Goal: Use online tool/utility: Utilize a website feature to perform a specific function

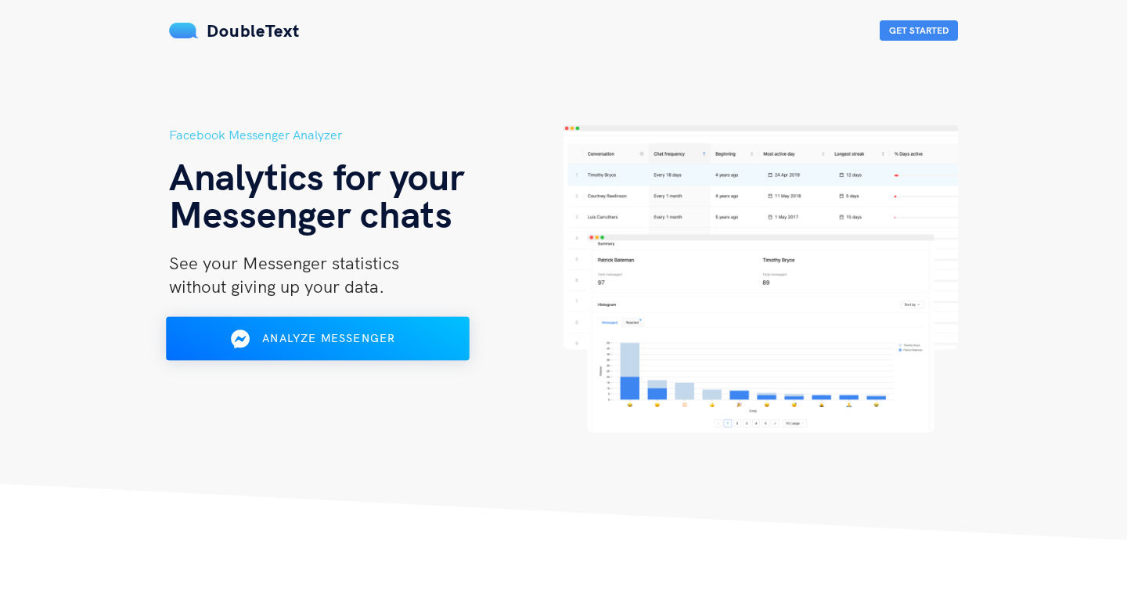
click at [337, 355] on button "Analyze Messenger" at bounding box center [318, 339] width 304 height 44
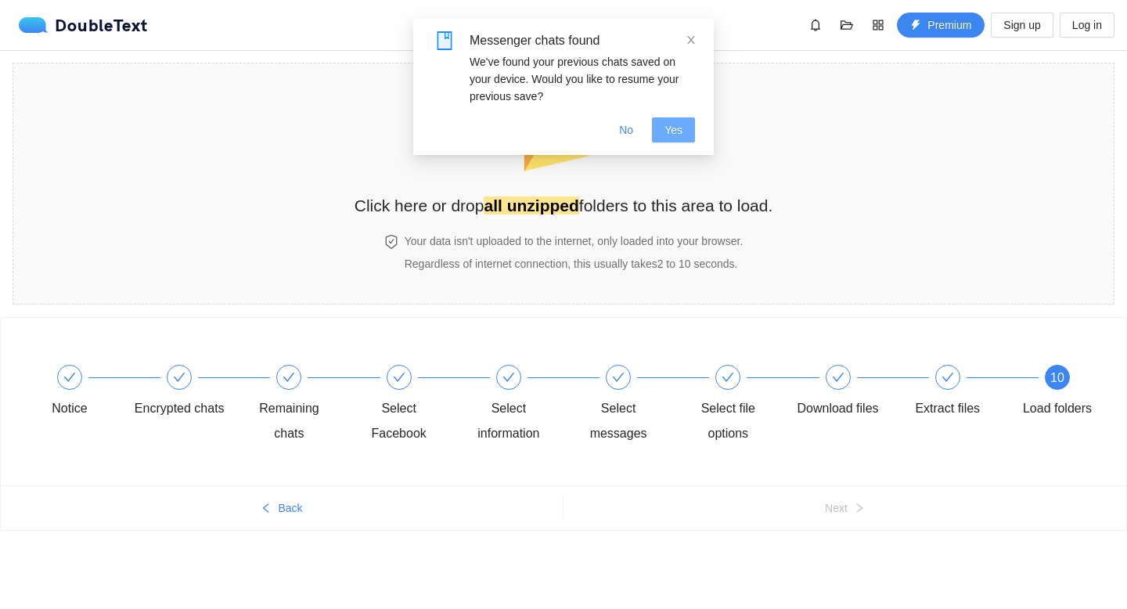
click at [663, 134] on button "Yes" at bounding box center [673, 129] width 43 height 25
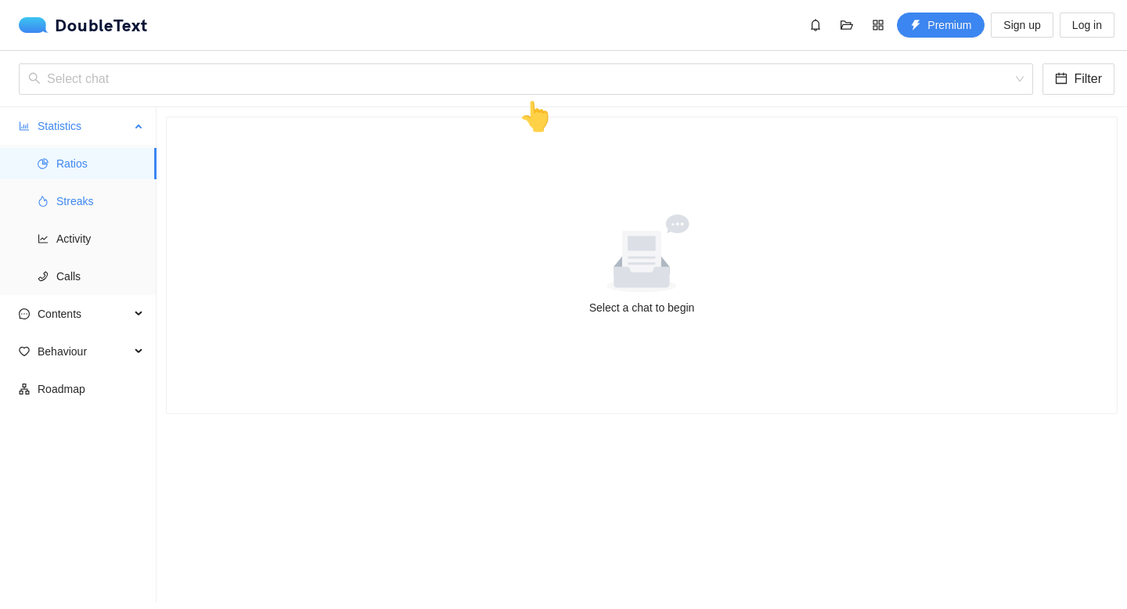
click at [79, 200] on span "Streaks" at bounding box center [100, 201] width 88 height 31
click at [76, 248] on span "Activity" at bounding box center [100, 238] width 88 height 31
click at [754, 56] on div "Select chat Filter 👆" at bounding box center [563, 79] width 1127 height 56
click at [754, 75] on input "search" at bounding box center [520, 79] width 985 height 30
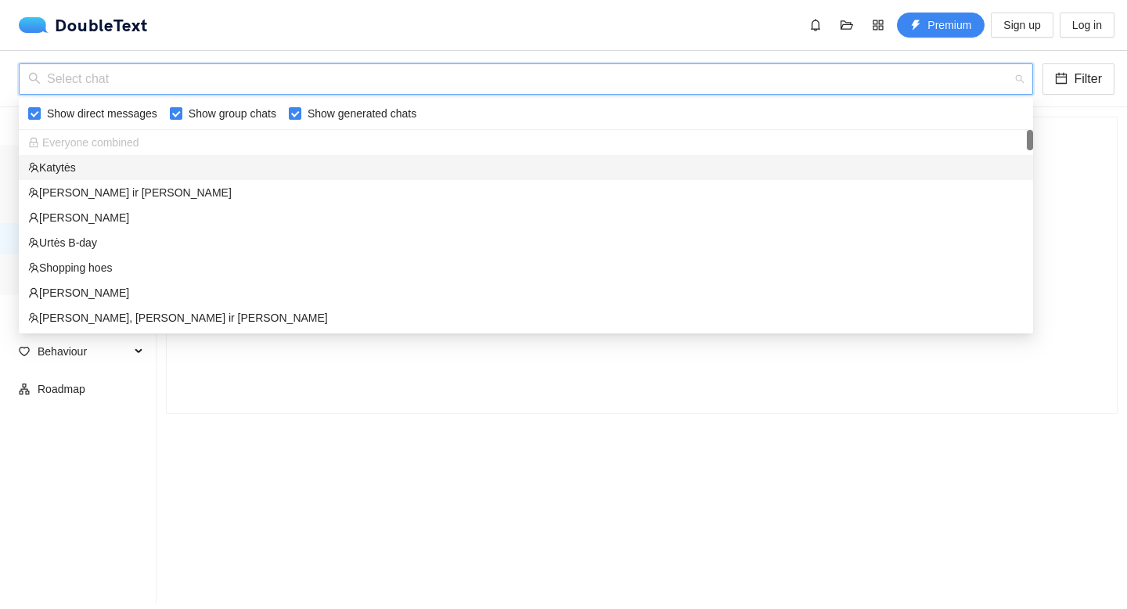
click at [70, 166] on div "Katytės" at bounding box center [526, 167] width 996 height 17
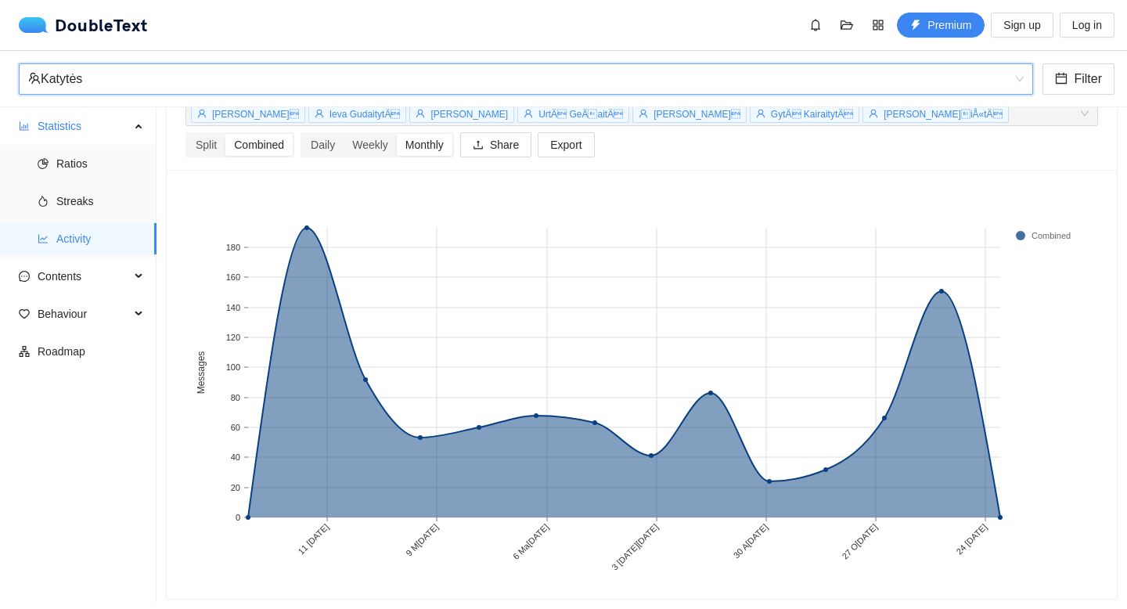
scroll to position [79, 0]
